Goal: Task Accomplishment & Management: Use online tool/utility

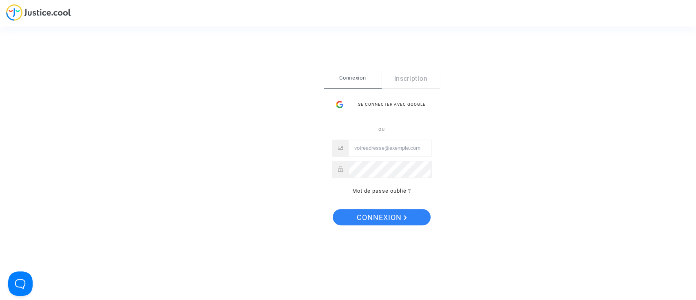
drag, startPoint x: 366, startPoint y: 143, endPoint x: 380, endPoint y: 147, distance: 14.3
click at [366, 143] on input "Email" at bounding box center [389, 148] width 83 height 16
type input "laurenenal.pitcher@gmail.com"
click at [388, 221] on span "Connexion" at bounding box center [382, 217] width 50 height 17
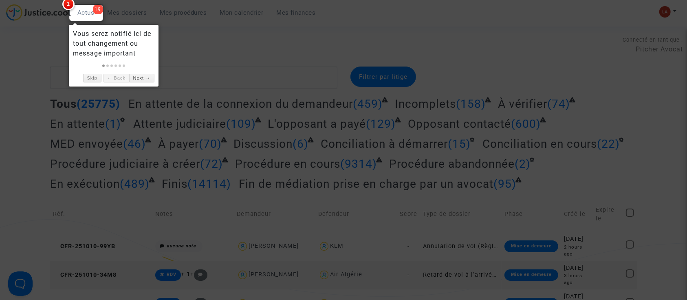
drag, startPoint x: 611, startPoint y: 181, endPoint x: 420, endPoint y: 137, distance: 196.1
click at [338, 116] on div at bounding box center [343, 150] width 687 height 300
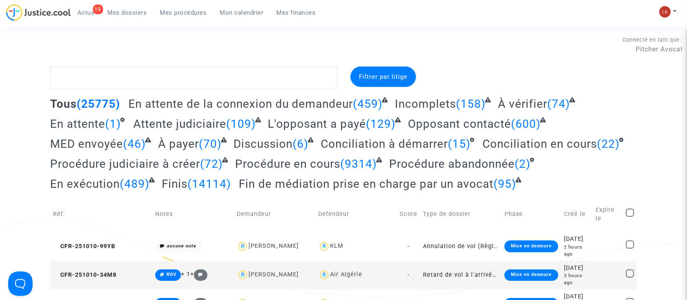
scroll to position [369, 0]
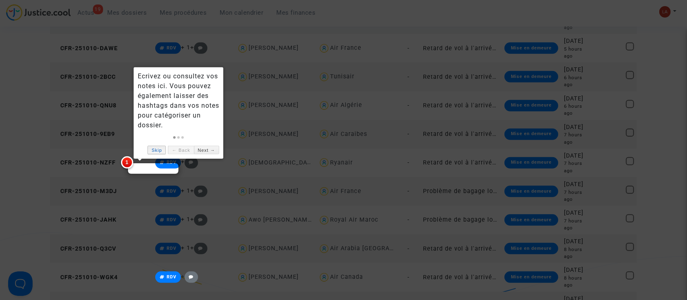
click at [156, 116] on link "Skip" at bounding box center [157, 149] width 18 height 9
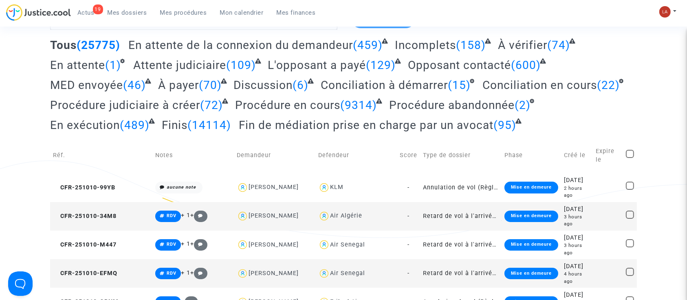
scroll to position [0, 0]
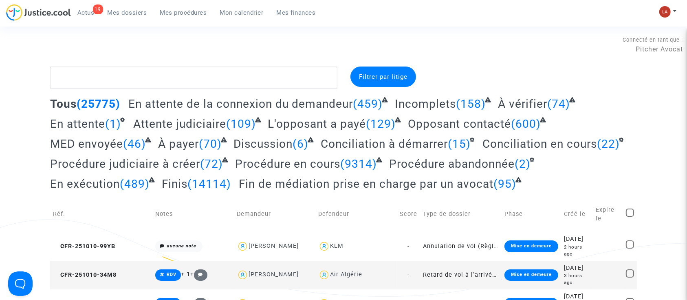
click at [338, 116] on span "Procédure abandonnée" at bounding box center [452, 163] width 126 height 13
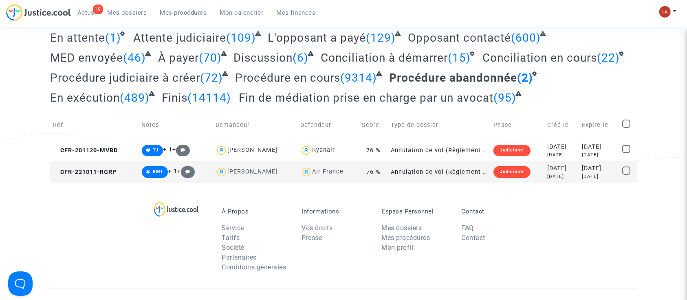
scroll to position [108, 0]
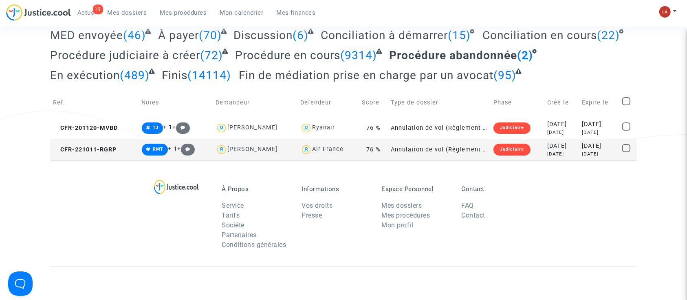
click at [338, 97] on span at bounding box center [626, 101] width 8 height 8
click at [338, 105] on input "checkbox" at bounding box center [626, 105] width 0 height 0
checkbox input "true"
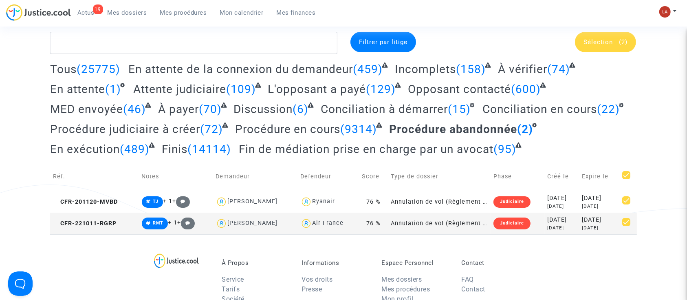
scroll to position [0, 0]
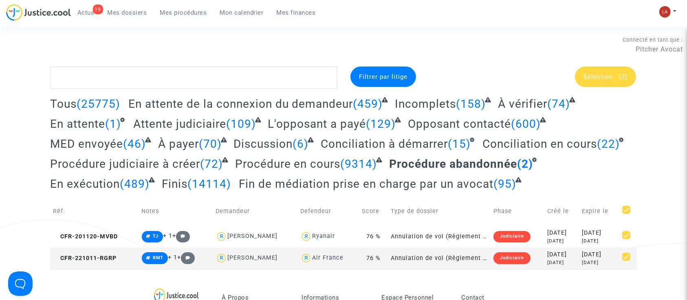
click at [338, 84] on div "Sélection (2)" at bounding box center [605, 76] width 61 height 20
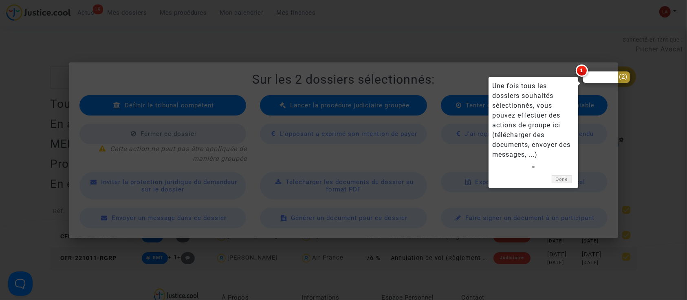
click at [306, 106] on div at bounding box center [343, 150] width 687 height 300
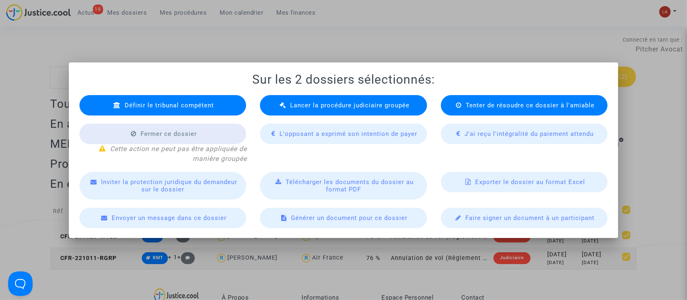
click at [313, 104] on div at bounding box center [343, 150] width 687 height 300
click at [324, 104] on span "Lancer la procédure judiciaire groupée" at bounding box center [349, 104] width 119 height 7
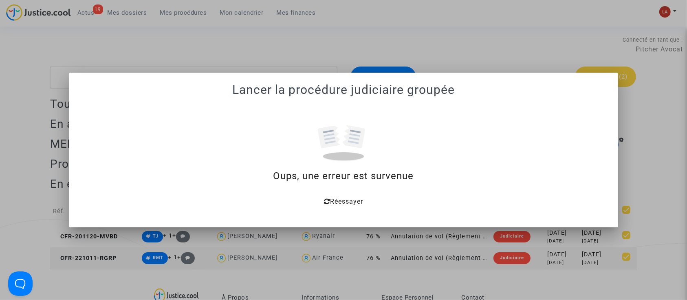
click at [338, 116] on div "Réessayer" at bounding box center [343, 200] width 511 height 15
click at [338, 13] on div at bounding box center [343, 150] width 687 height 300
